Goal: Information Seeking & Learning: Learn about a topic

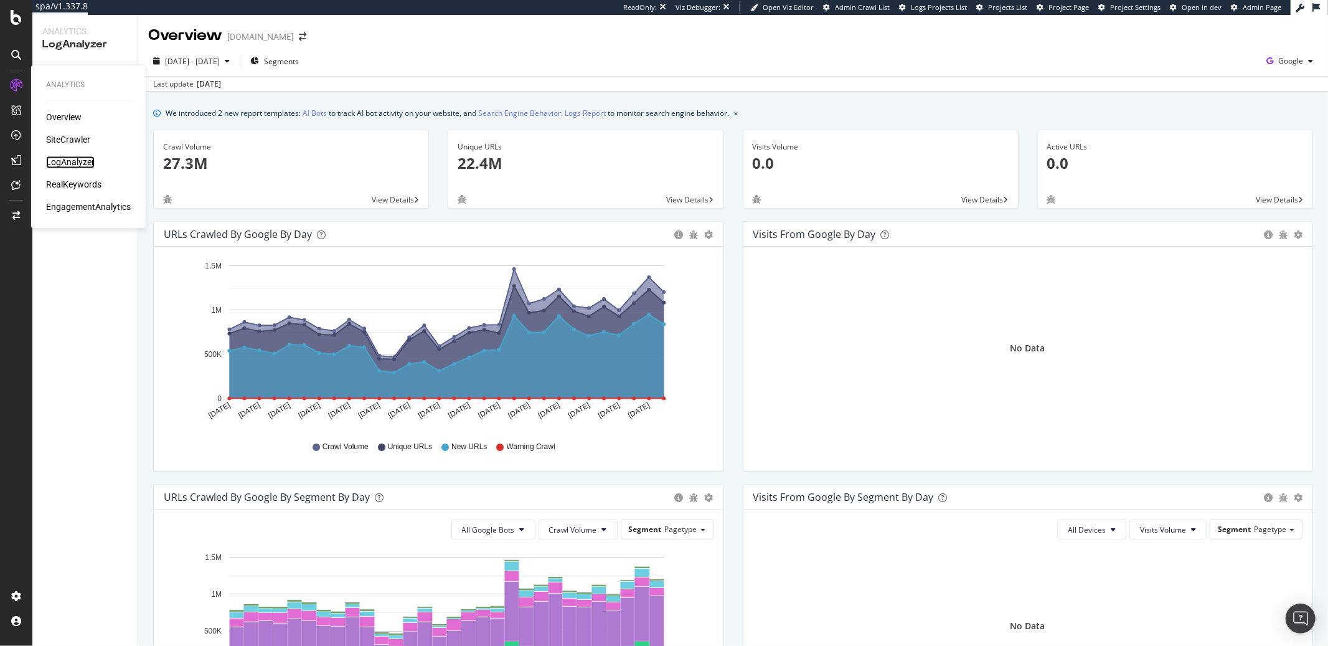
click at [59, 159] on div "LogAnalyzer" at bounding box center [70, 162] width 49 height 12
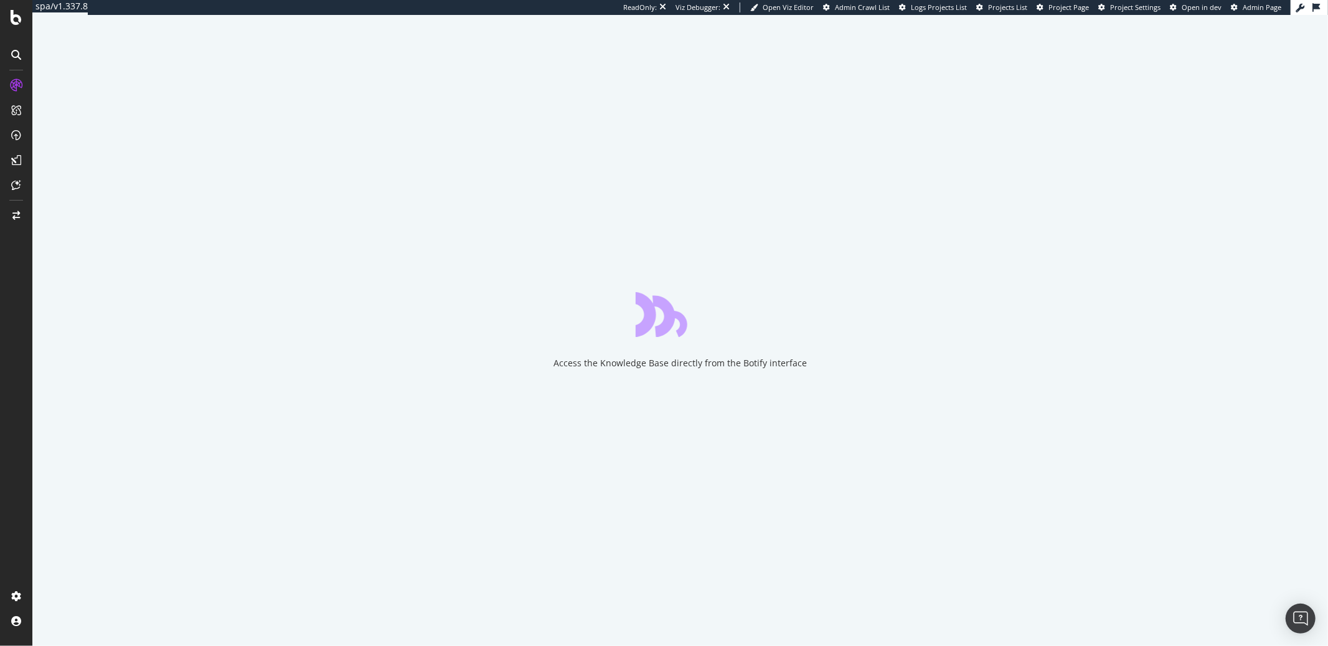
click at [69, 247] on div "Access the Knowledge Base directly from the Botify interface" at bounding box center [680, 330] width 1296 height 631
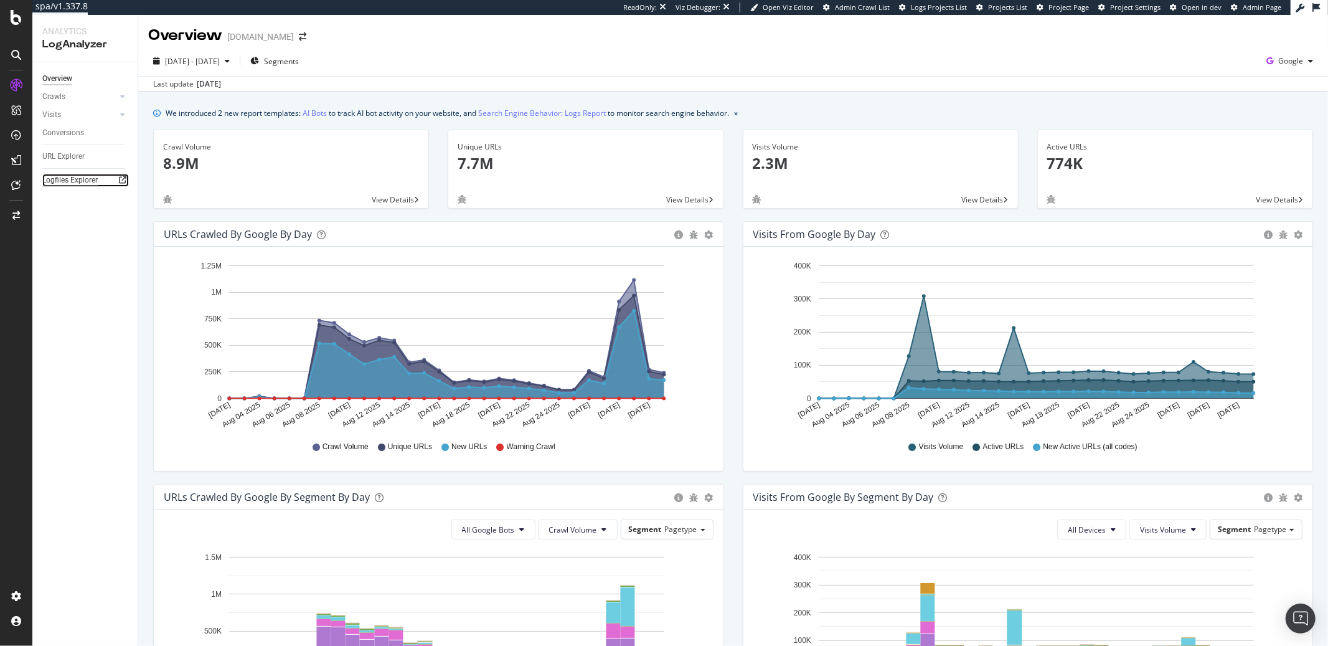
click at [65, 176] on div "Logfiles Explorer" at bounding box center [69, 180] width 55 height 13
click at [200, 65] on span "2025 Aug. 2nd - Aug. 31st" at bounding box center [192, 61] width 55 height 11
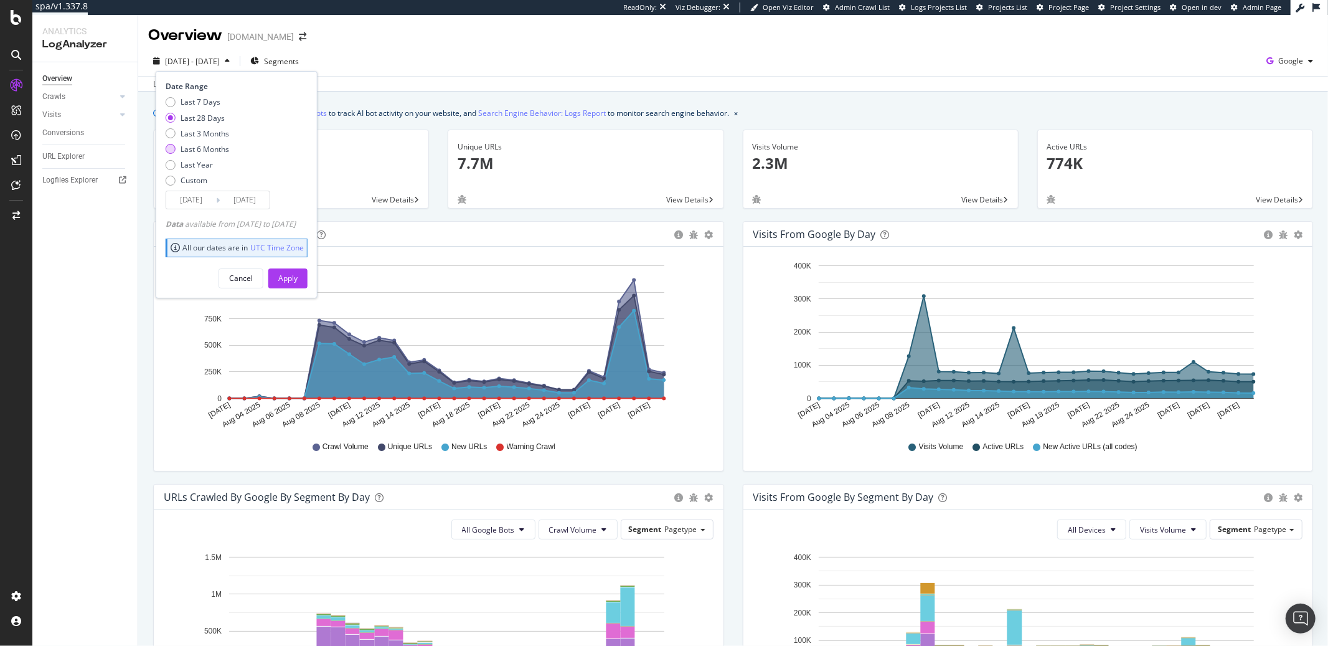
click at [187, 147] on div "Last 6 Months" at bounding box center [205, 149] width 49 height 11
type input "2025/03/01"
click at [298, 281] on div "Apply" at bounding box center [287, 278] width 19 height 11
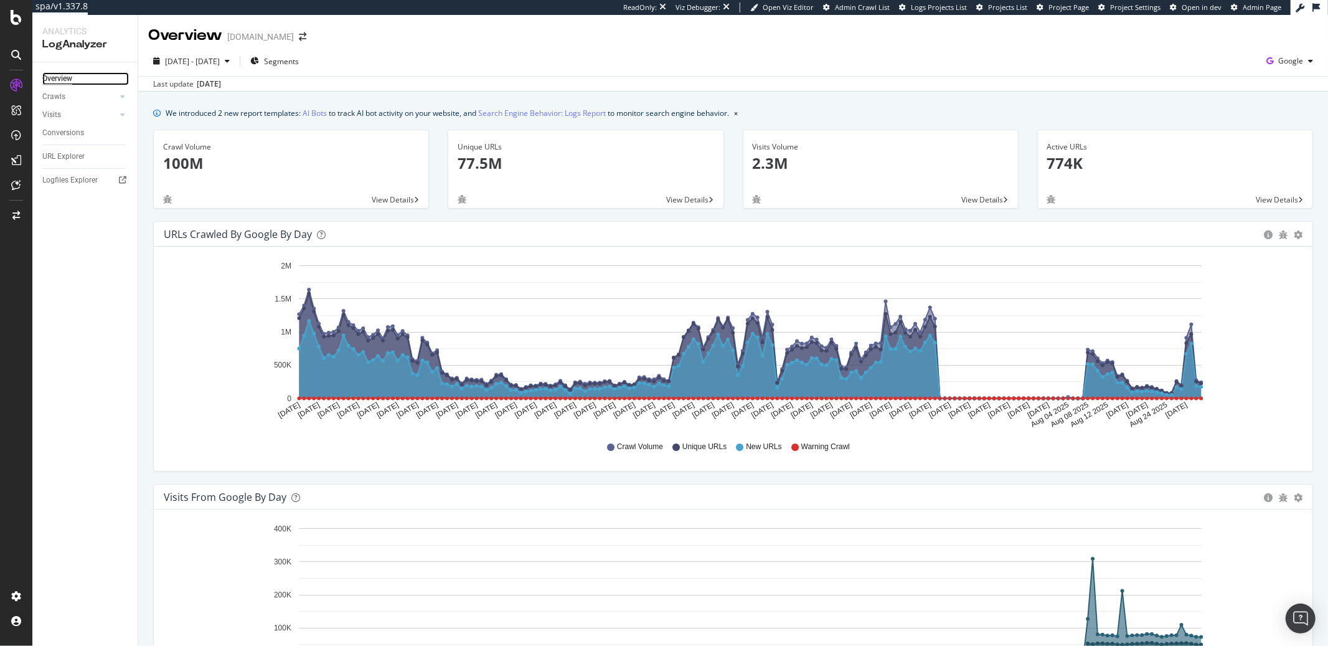
click at [77, 75] on link "Overview" at bounding box center [85, 78] width 87 height 13
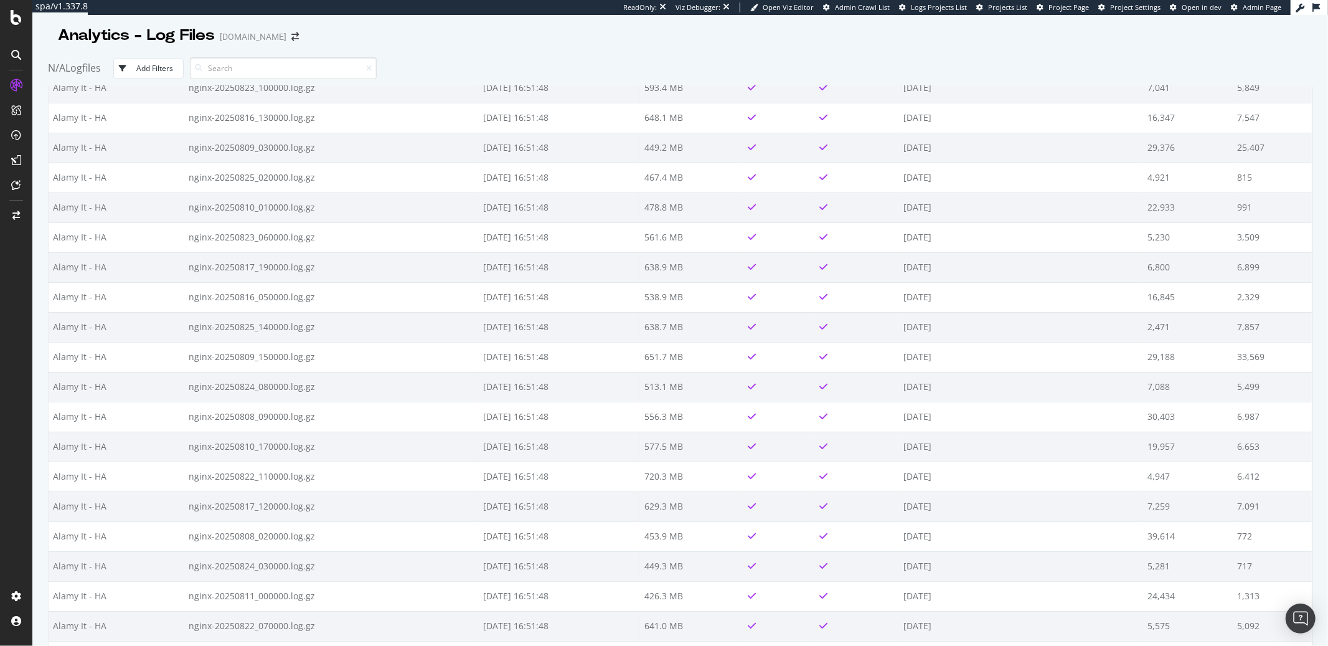
scroll to position [1437, 0]
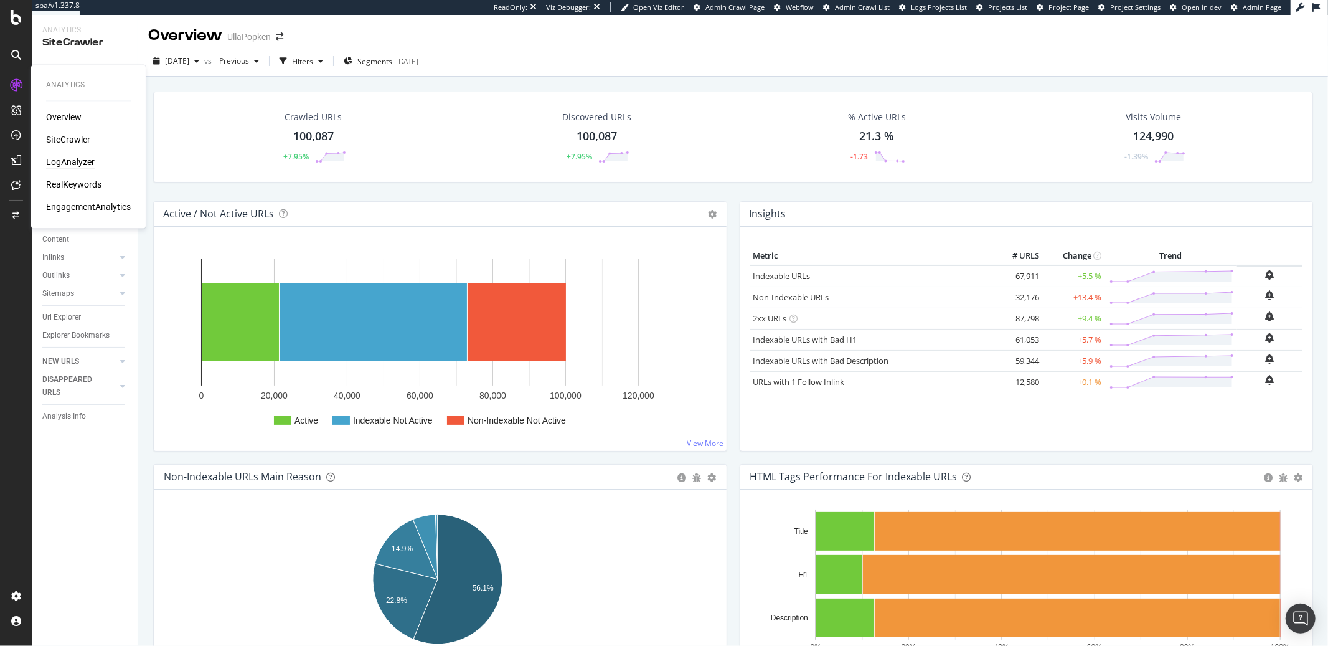
click at [59, 164] on div "LogAnalyzer" at bounding box center [70, 162] width 49 height 12
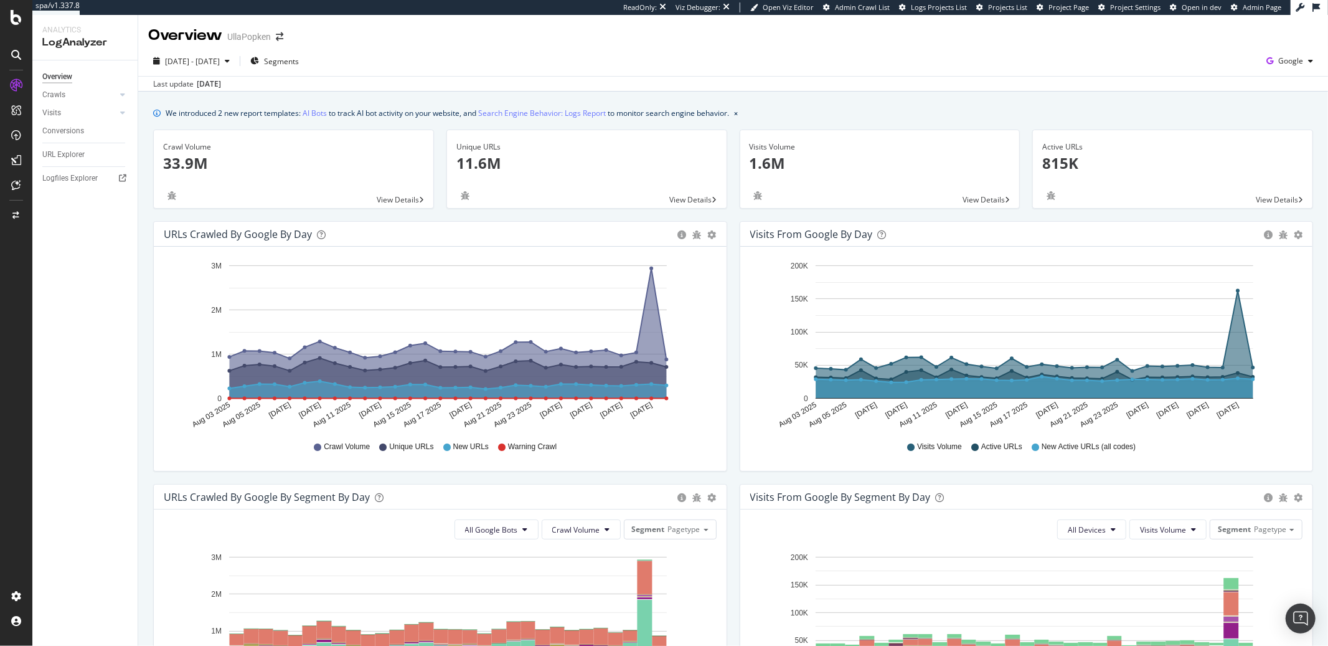
click at [645, 295] on rect "A chart." at bounding box center [448, 331] width 438 height 133
click at [652, 271] on circle "A chart." at bounding box center [652, 269] width 6 height 6
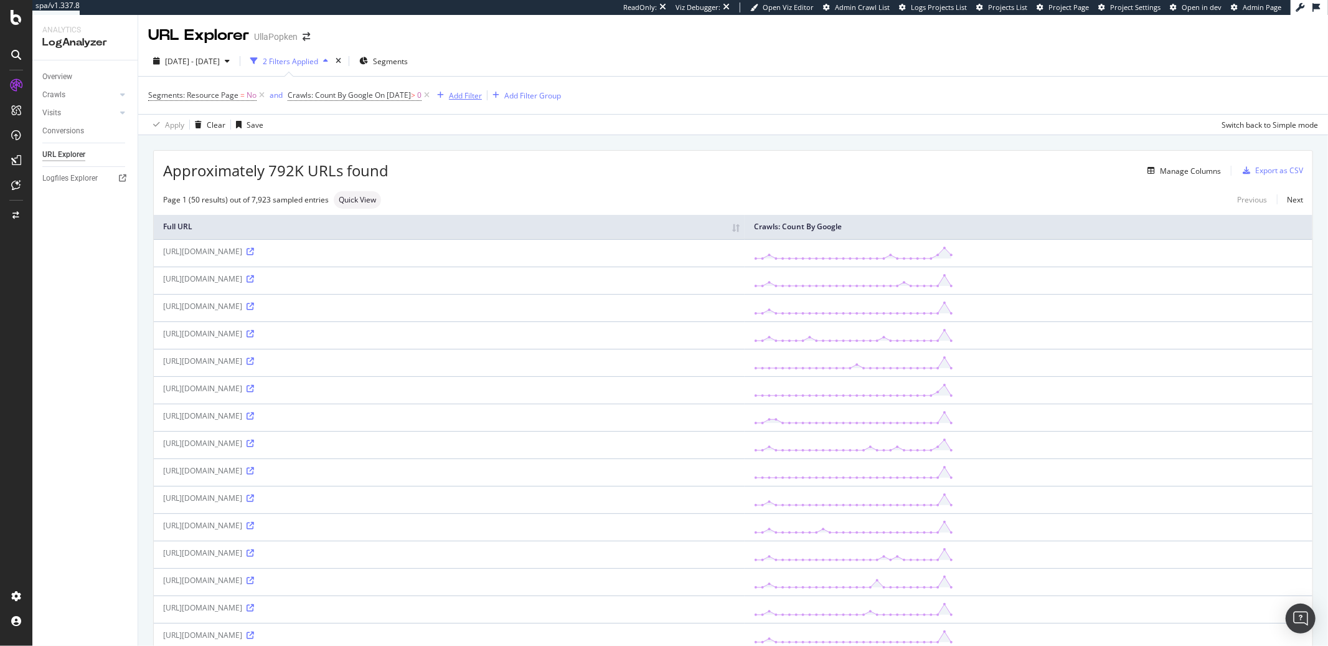
click at [482, 92] on div "Add Filter" at bounding box center [465, 95] width 33 height 11
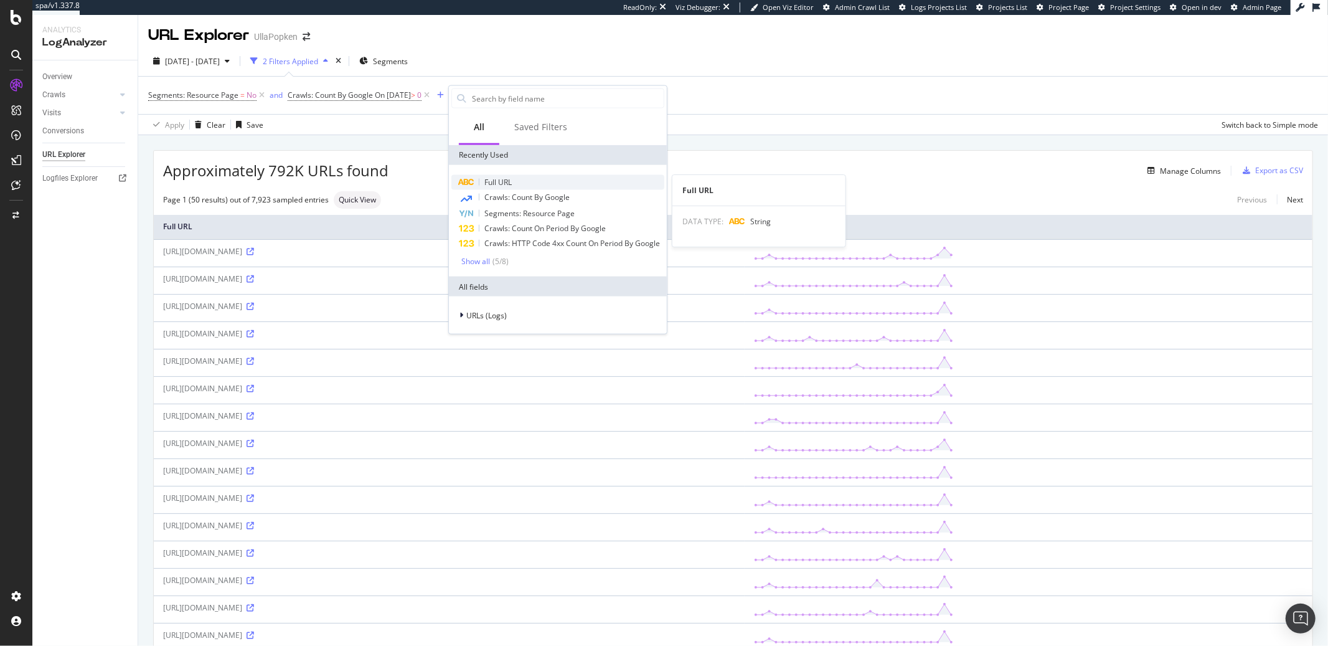
click at [502, 177] on span "Full URL" at bounding box center [498, 182] width 27 height 11
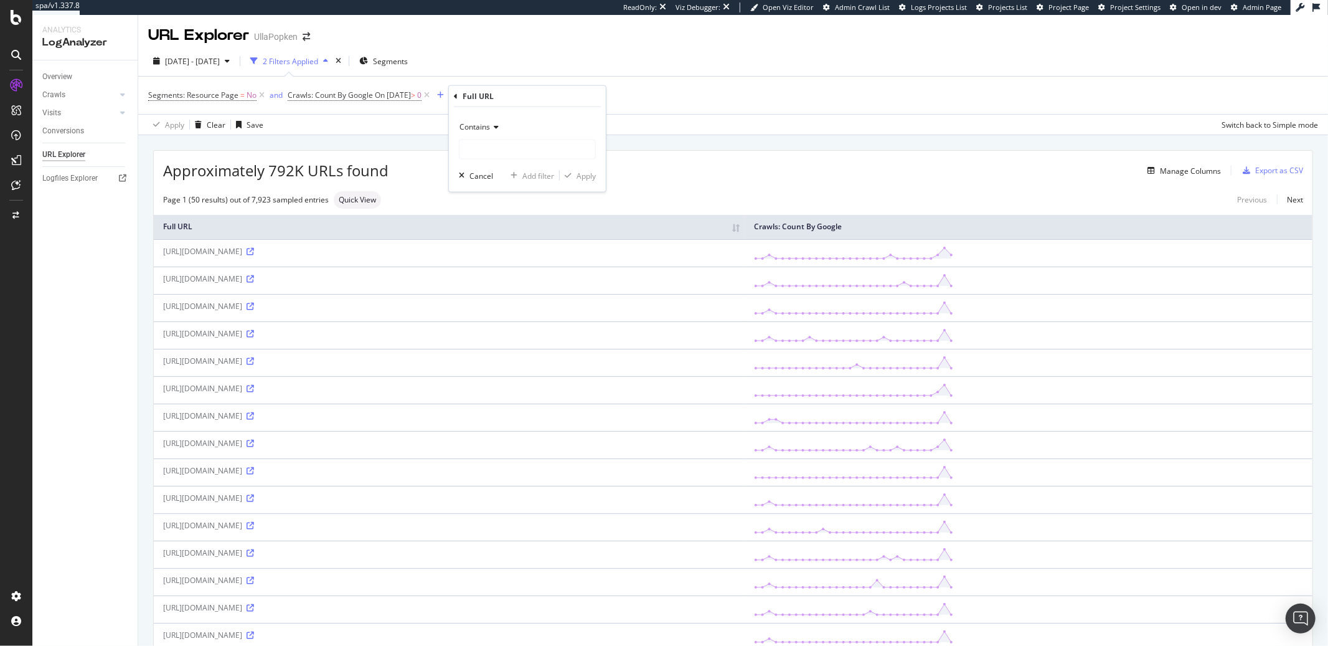
click at [477, 125] on span "Contains" at bounding box center [475, 126] width 31 height 11
click at [493, 267] on span "Doesn't contain" at bounding box center [492, 265] width 54 height 11
click at [486, 154] on input "text" at bounding box center [528, 150] width 136 height 20
type input "ullapopken"
click at [591, 173] on div "Apply" at bounding box center [586, 175] width 19 height 11
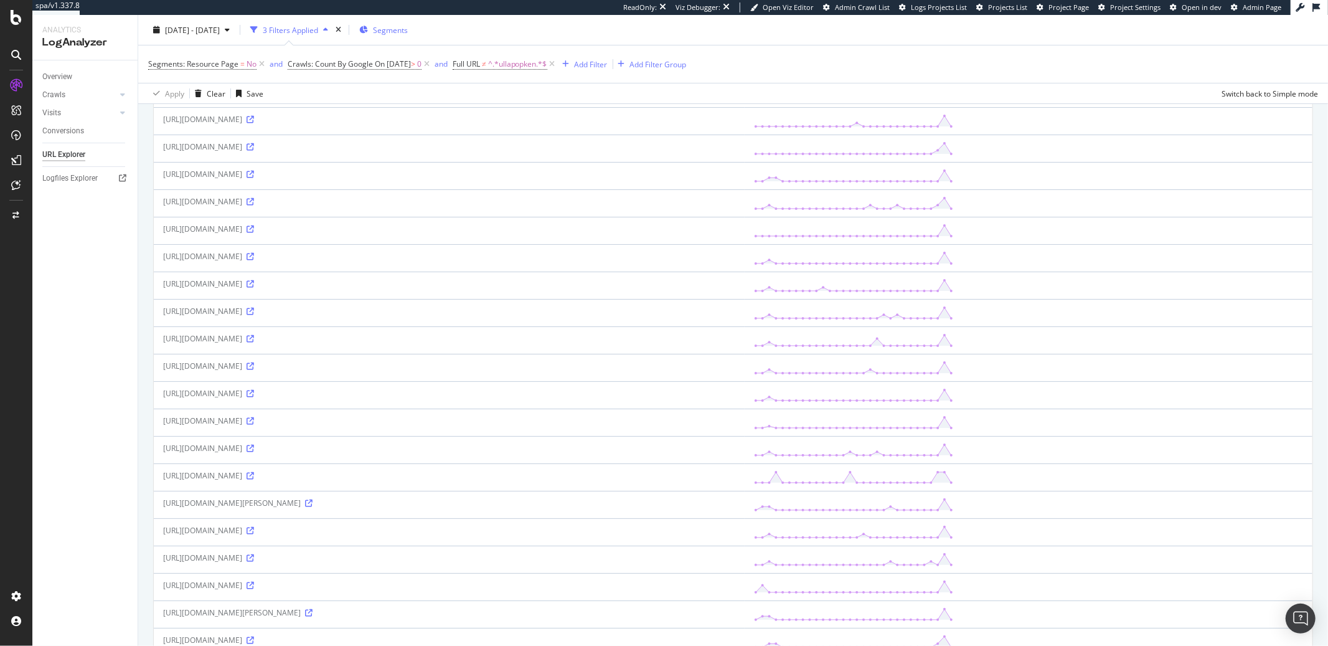
scroll to position [223, 0]
